Goal: Transaction & Acquisition: Purchase product/service

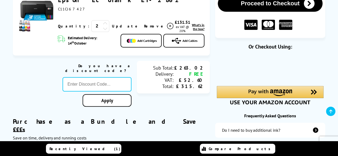
scroll to position [87, 0]
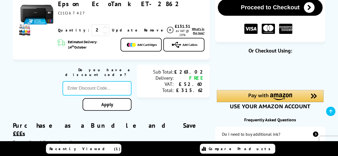
click at [192, 30] on span "What's in the box?" at bounding box center [198, 31] width 13 height 8
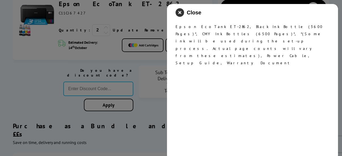
click at [177, 13] on icon "close modal" at bounding box center [180, 12] width 9 height 9
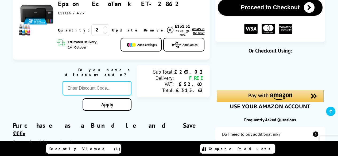
click at [167, 29] on icon at bounding box center [170, 30] width 6 height 6
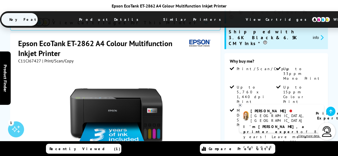
scroll to position [79, 0]
